Goal: Transaction & Acquisition: Purchase product/service

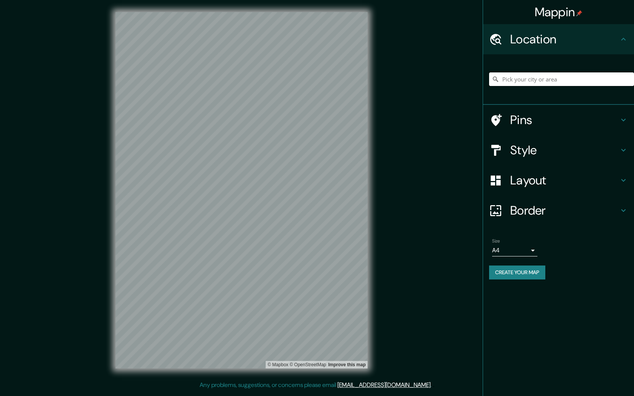
click at [556, 77] on input "Pick your city or area" at bounding box center [561, 79] width 145 height 14
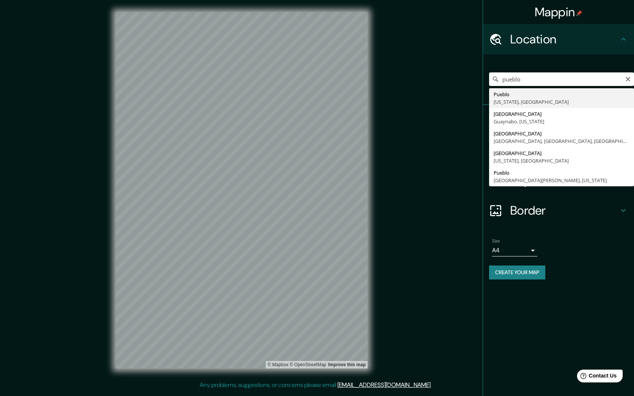
type input "[GEOGRAPHIC_DATA], [US_STATE], [GEOGRAPHIC_DATA]"
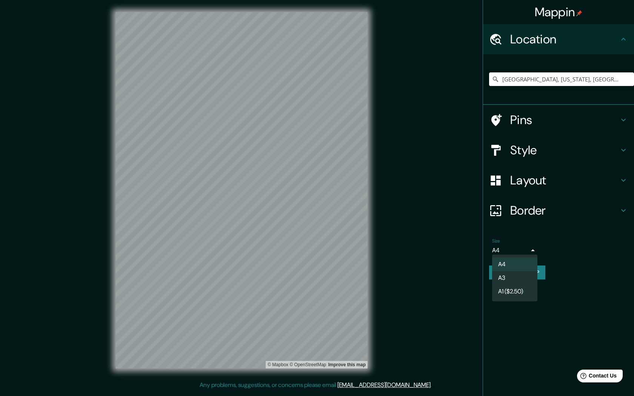
click at [526, 248] on body "Mappin Location [GEOGRAPHIC_DATA], [US_STATE], [GEOGRAPHIC_DATA] Pins Style Lay…" at bounding box center [317, 198] width 634 height 396
click at [513, 261] on li "A4" at bounding box center [514, 265] width 45 height 14
click at [631, 167] on div "Layout" at bounding box center [558, 180] width 151 height 30
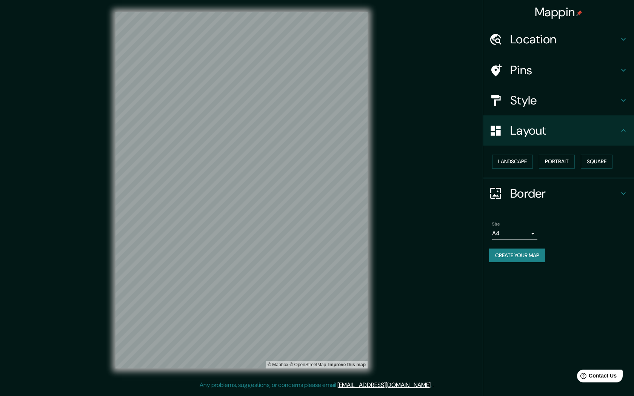
click at [619, 100] on icon at bounding box center [623, 100] width 9 height 9
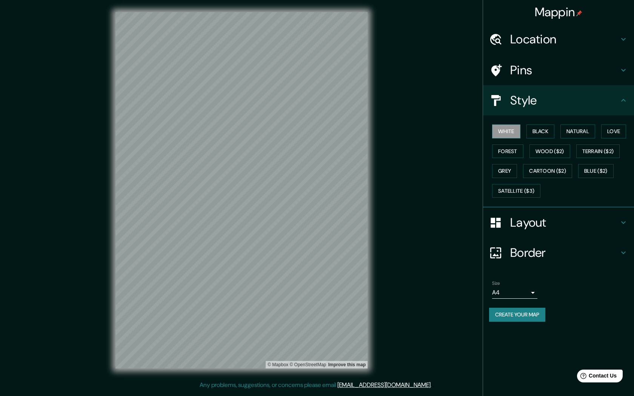
click at [618, 64] on h4 "Pins" at bounding box center [564, 70] width 109 height 15
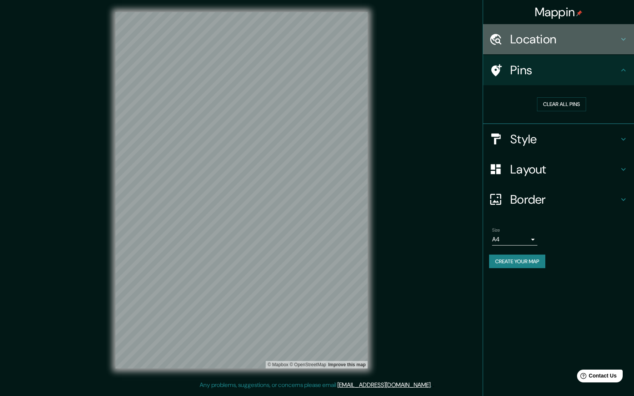
click at [613, 42] on h4 "Location" at bounding box center [564, 39] width 109 height 15
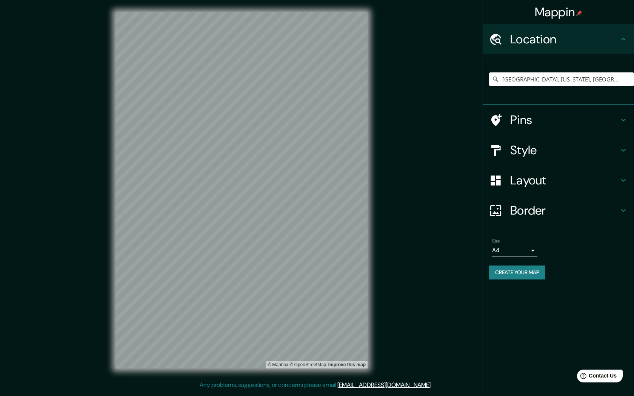
click at [602, 206] on h4 "Border" at bounding box center [564, 210] width 109 height 15
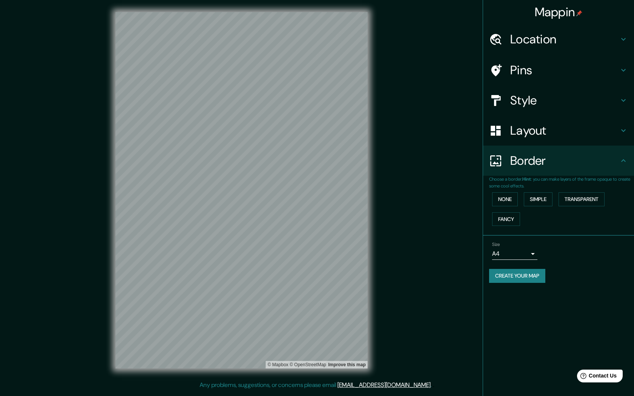
click at [533, 275] on button "Create your map" at bounding box center [517, 276] width 56 height 14
click at [598, 107] on div "Style" at bounding box center [558, 100] width 151 height 30
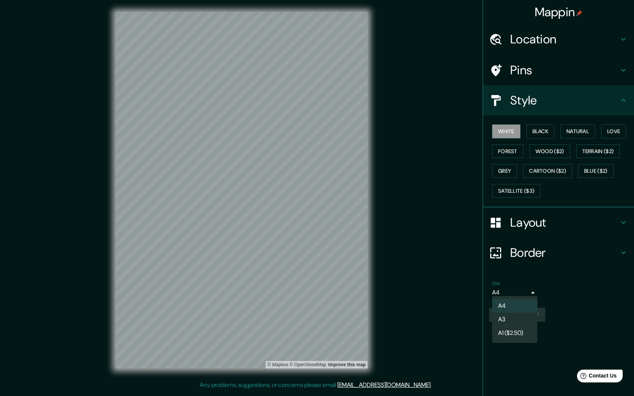
click at [532, 290] on body "Mappin Location [GEOGRAPHIC_DATA], [US_STATE], [GEOGRAPHIC_DATA] Pins Style Whi…" at bounding box center [317, 198] width 634 height 396
click at [613, 221] on div at bounding box center [317, 198] width 634 height 396
click at [565, 252] on h4 "Border" at bounding box center [564, 252] width 109 height 15
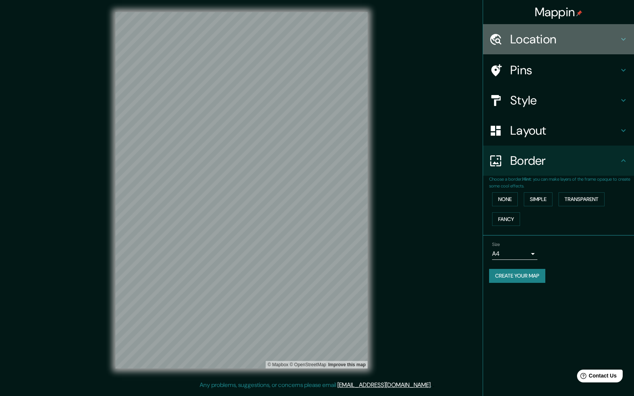
click at [580, 45] on h4 "Location" at bounding box center [564, 39] width 109 height 15
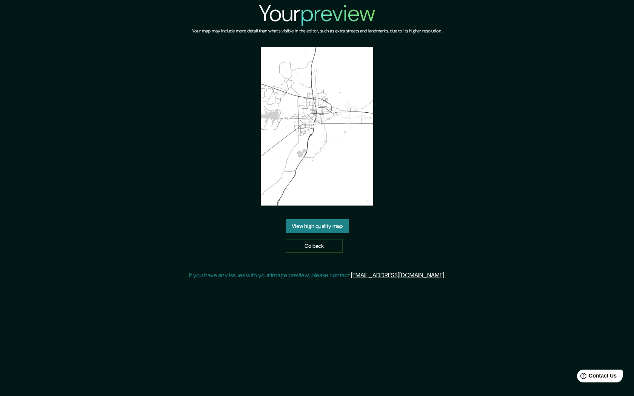
click at [328, 226] on link "View high quality map" at bounding box center [317, 226] width 63 height 14
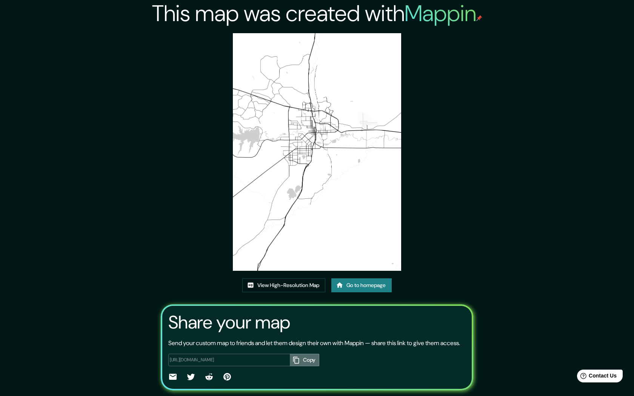
click at [302, 366] on button "Copy" at bounding box center [304, 360] width 29 height 12
click at [312, 287] on link "View High-Resolution Map" at bounding box center [283, 285] width 83 height 14
